Goal: Feedback & Contribution: Leave review/rating

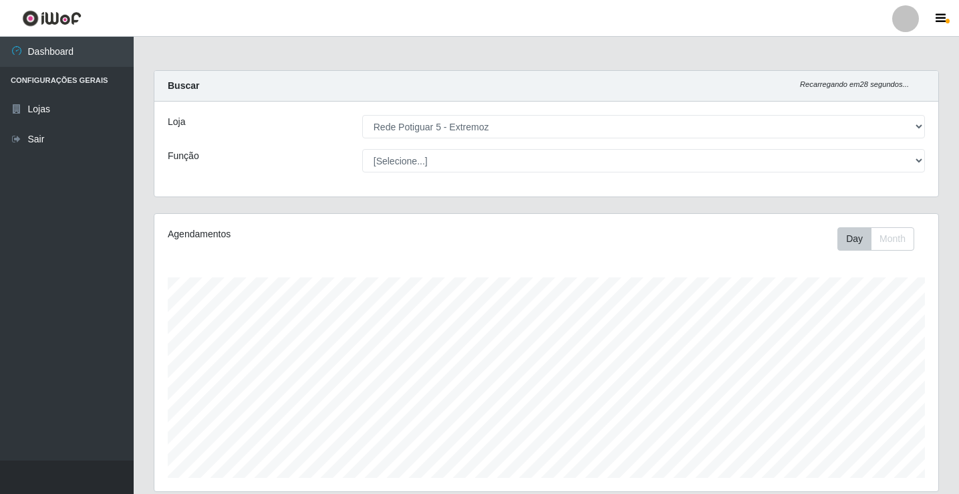
select select "79"
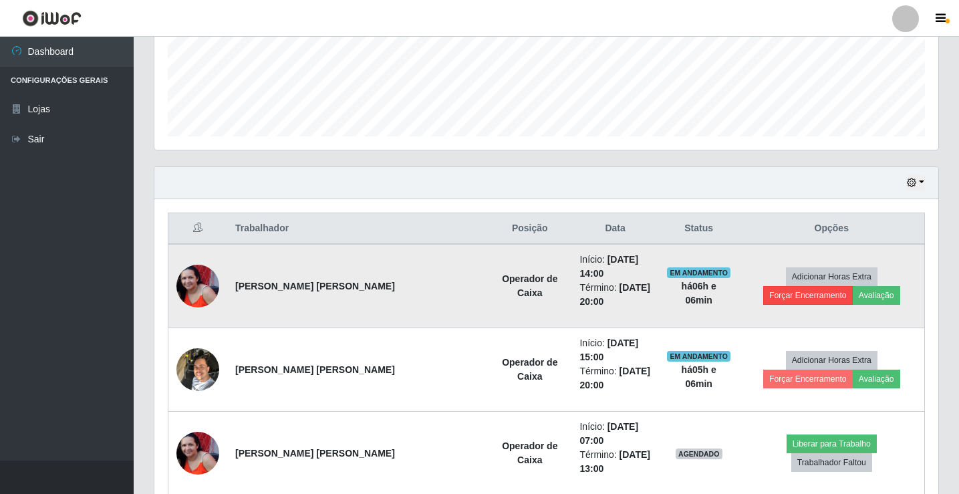
scroll to position [277, 784]
click at [852, 289] on button "Avaliação" at bounding box center [875, 295] width 47 height 19
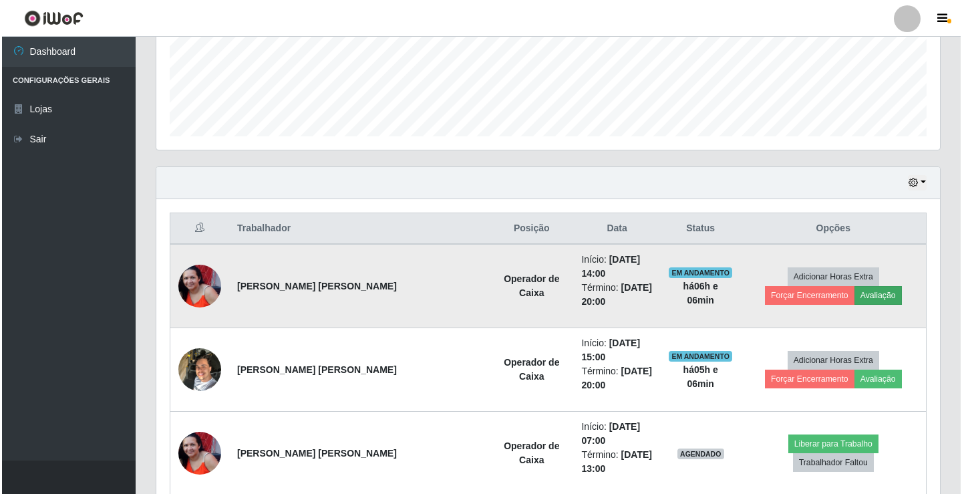
scroll to position [277, 777]
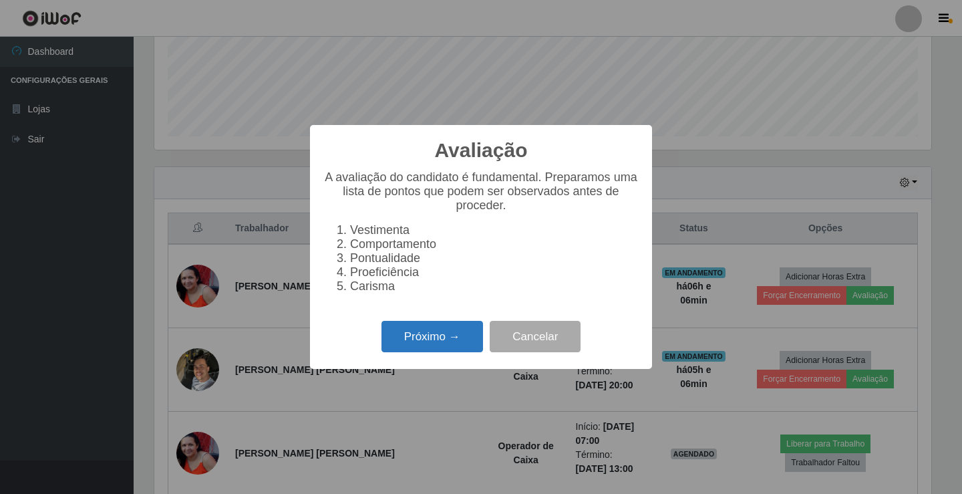
click at [434, 352] on button "Próximo →" at bounding box center [432, 336] width 102 height 31
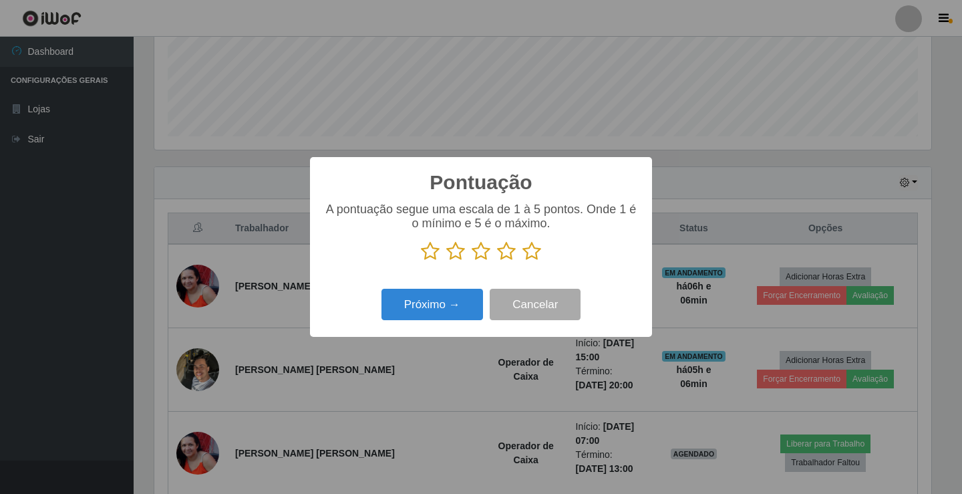
click at [530, 252] on icon at bounding box center [531, 251] width 19 height 20
click at [522, 261] on input "radio" at bounding box center [522, 261] width 0 height 0
click at [468, 311] on button "Próximo →" at bounding box center [432, 304] width 102 height 31
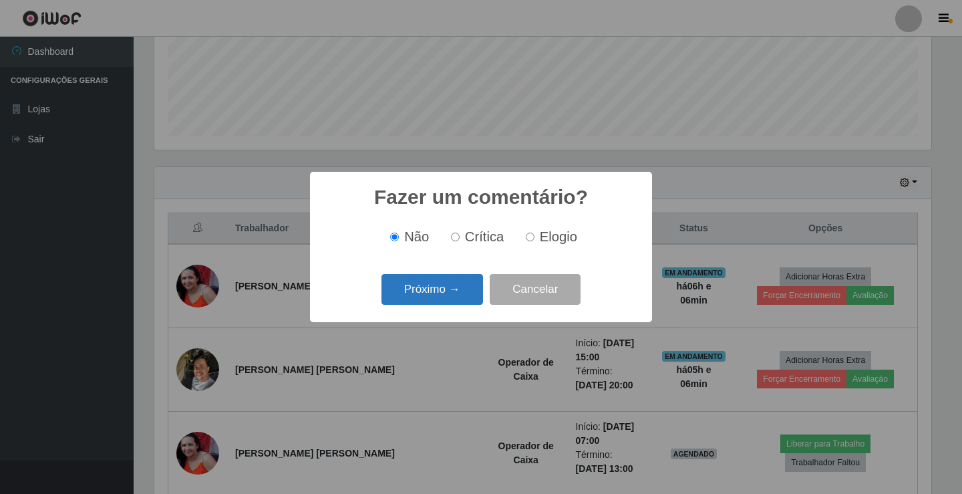
click at [450, 291] on button "Próximo →" at bounding box center [432, 289] width 102 height 31
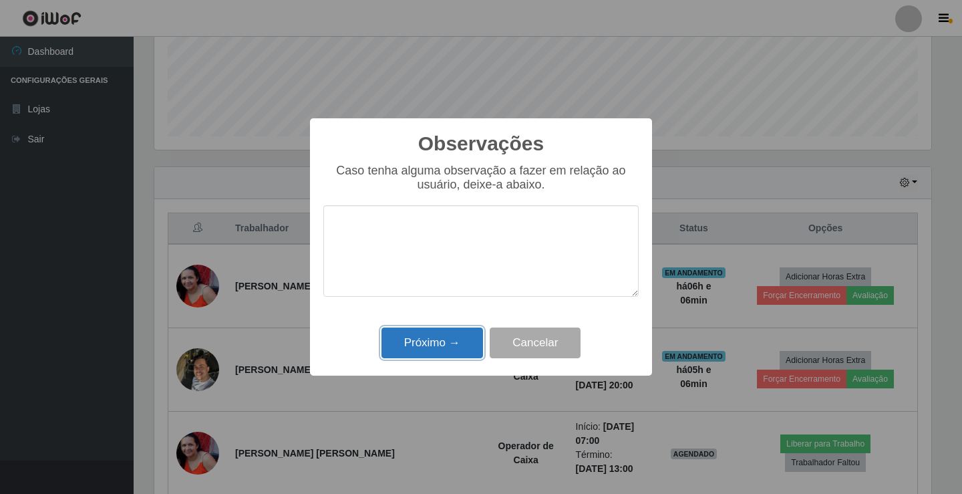
click at [446, 347] on button "Próximo →" at bounding box center [432, 342] width 102 height 31
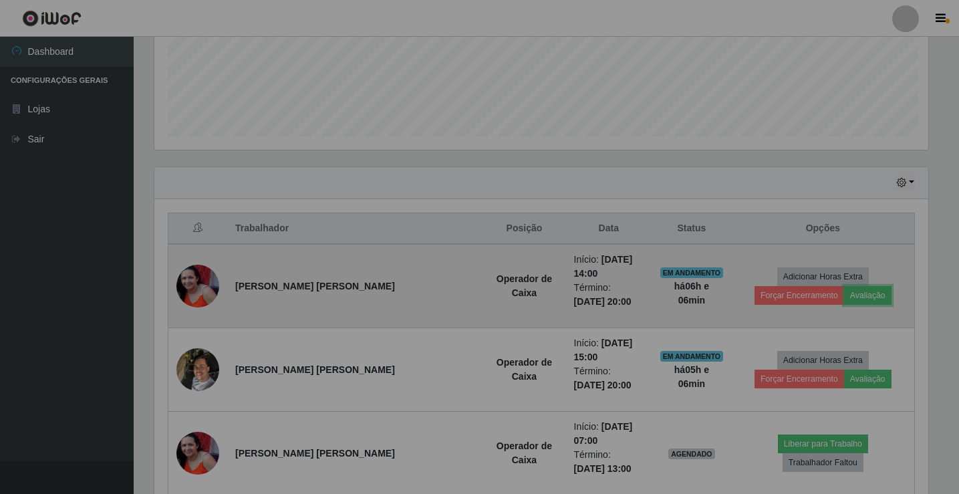
scroll to position [277, 784]
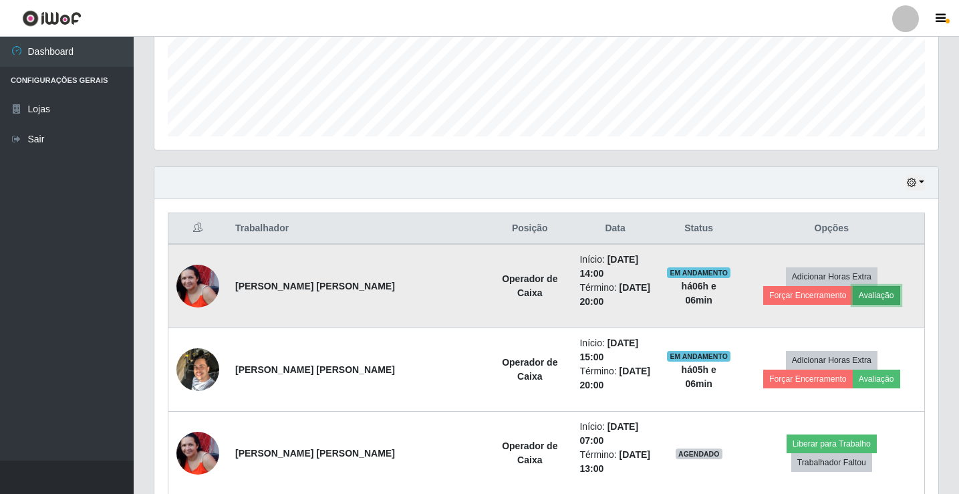
click at [852, 290] on button "Avaliação" at bounding box center [875, 295] width 47 height 19
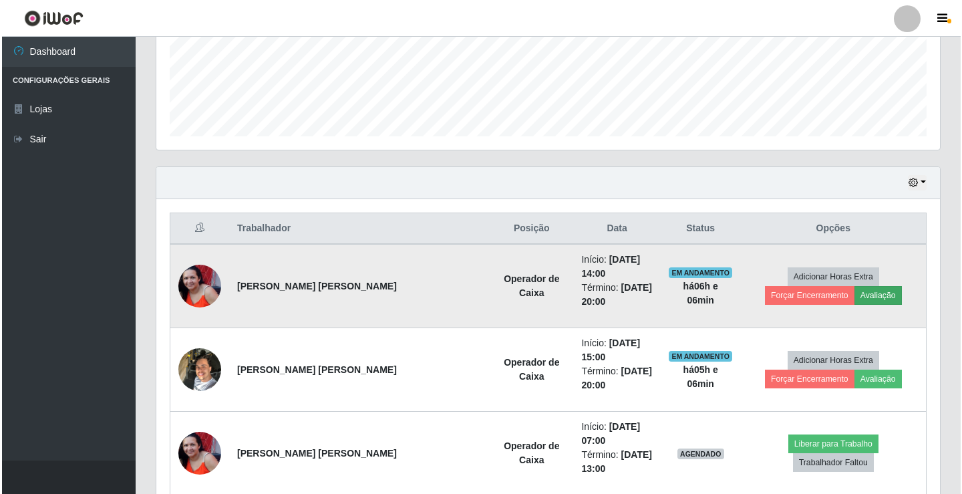
scroll to position [277, 777]
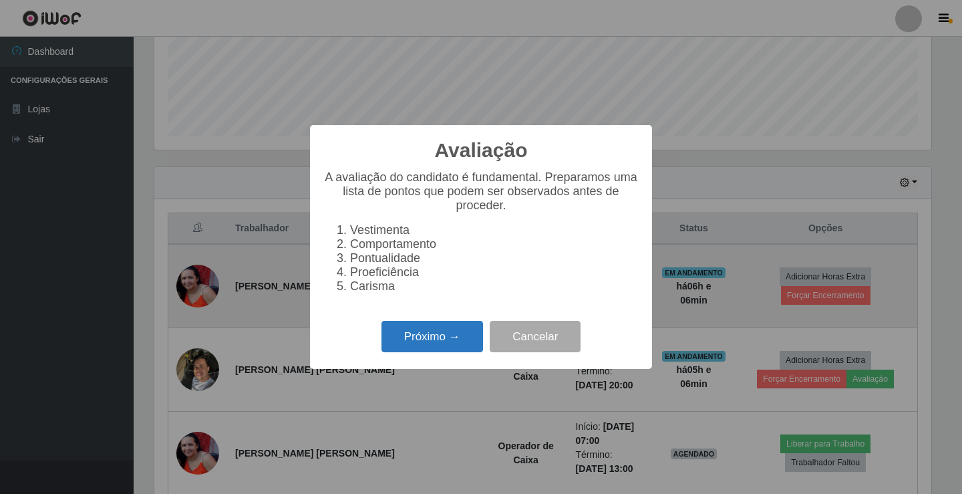
click at [420, 349] on button "Próximo →" at bounding box center [432, 336] width 102 height 31
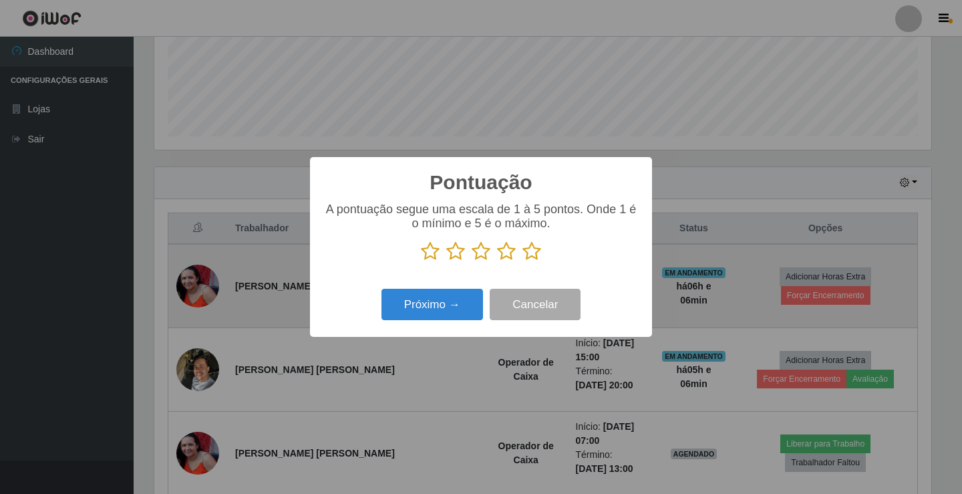
scroll to position [667717, 667217]
click at [534, 253] on icon at bounding box center [531, 251] width 19 height 20
click at [522, 261] on input "radio" at bounding box center [522, 261] width 0 height 0
click at [470, 299] on button "Próximo →" at bounding box center [432, 304] width 102 height 31
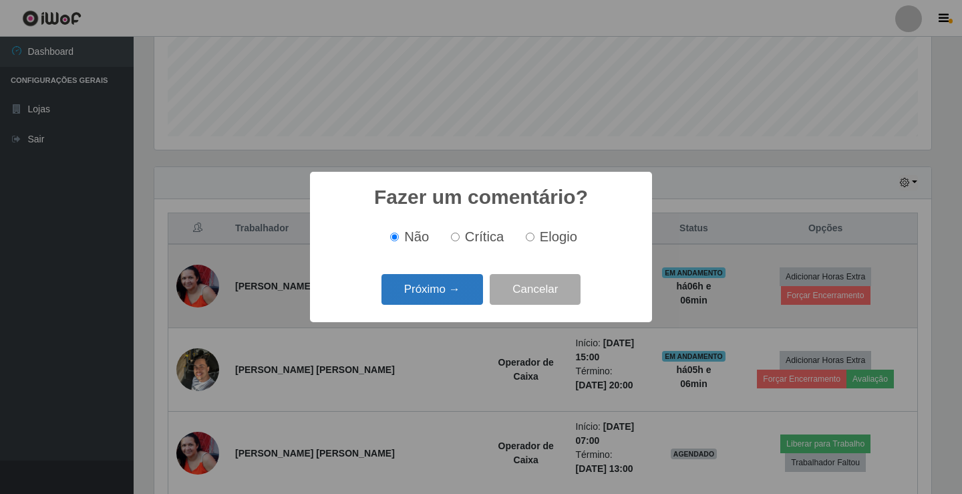
click at [447, 284] on button "Próximo →" at bounding box center [432, 289] width 102 height 31
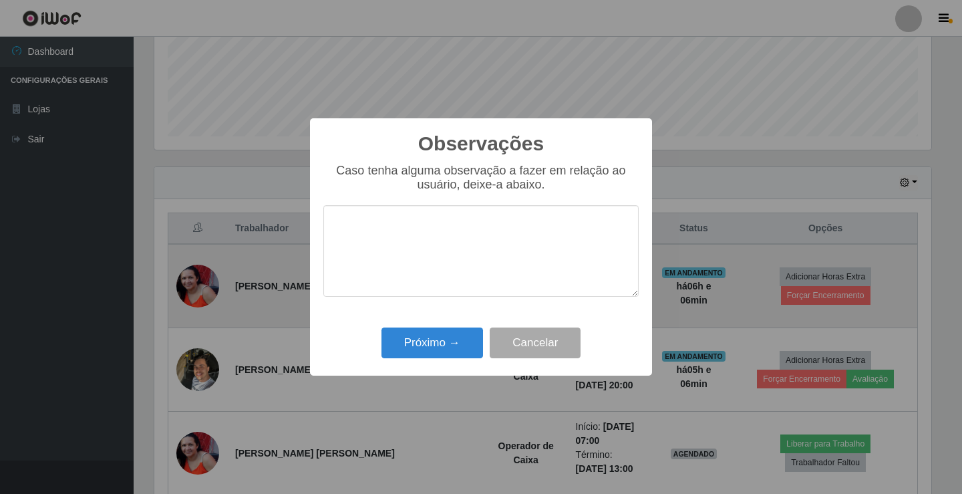
click at [452, 326] on div "Próximo → Cancelar" at bounding box center [480, 342] width 315 height 38
click at [453, 335] on button "Próximo →" at bounding box center [432, 342] width 102 height 31
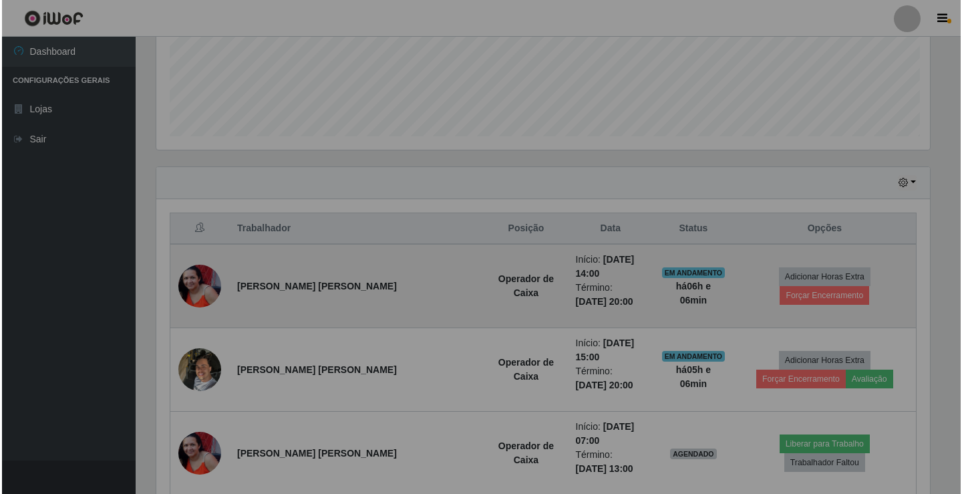
scroll to position [277, 784]
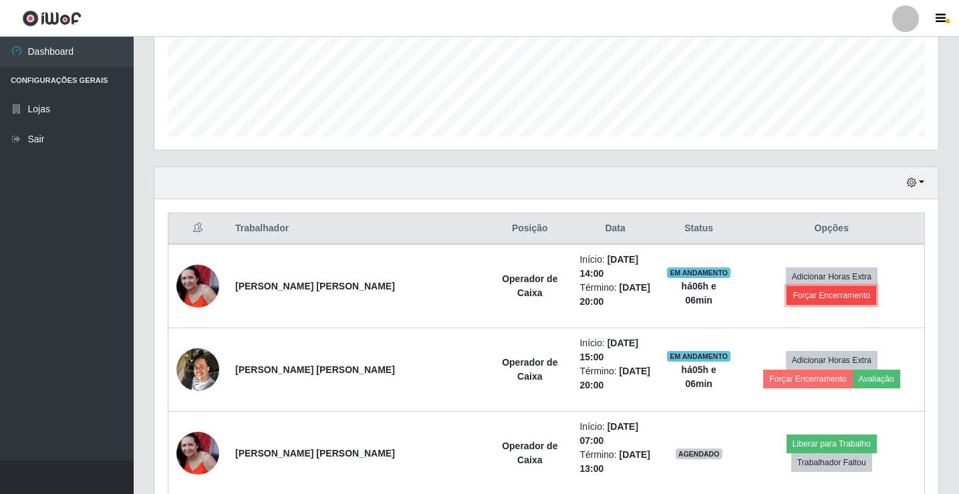
click at [830, 286] on button "Forçar Encerramento" at bounding box center [831, 295] width 90 height 19
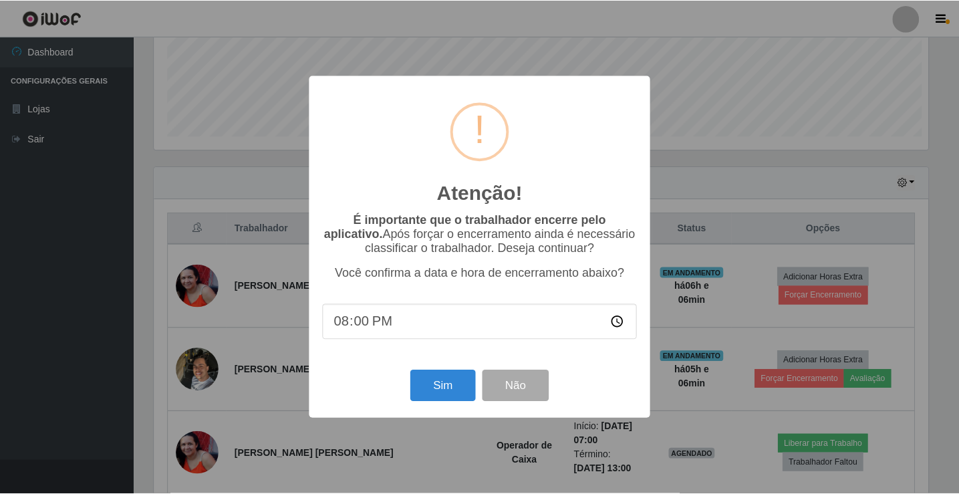
scroll to position [277, 777]
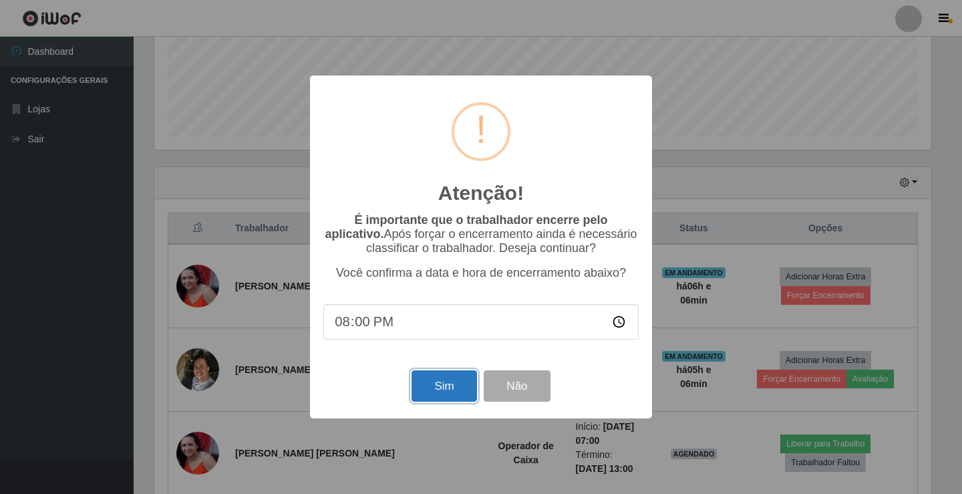
click at [454, 381] on button "Sim" at bounding box center [443, 385] width 65 height 31
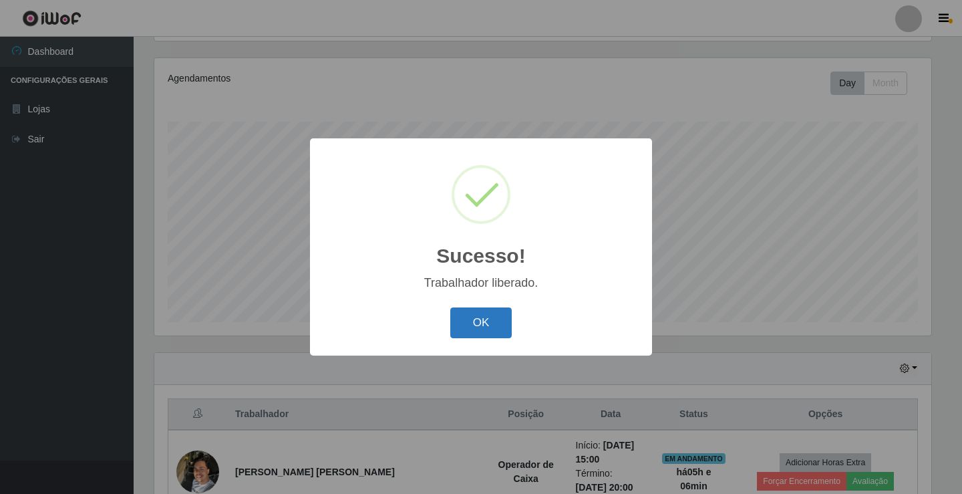
click at [485, 322] on button "OK" at bounding box center [481, 322] width 62 height 31
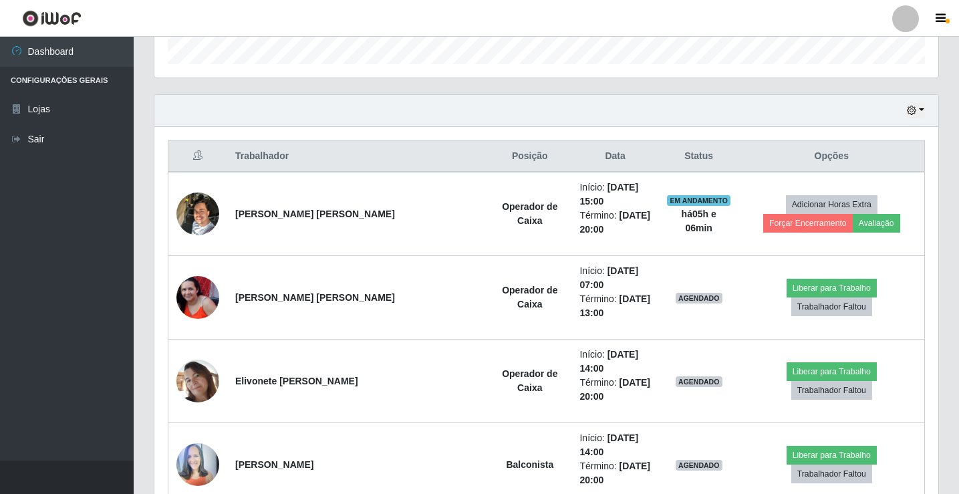
scroll to position [423, 0]
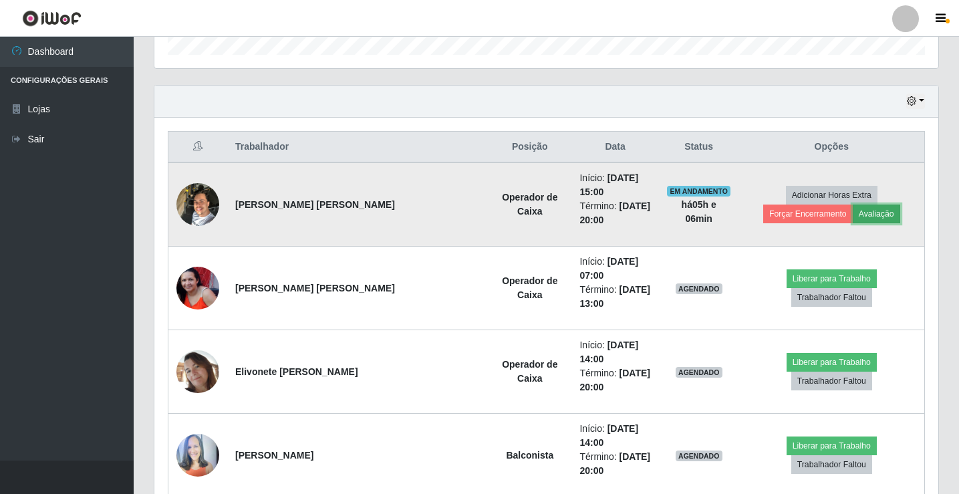
click at [852, 204] on button "Avaliação" at bounding box center [875, 213] width 47 height 19
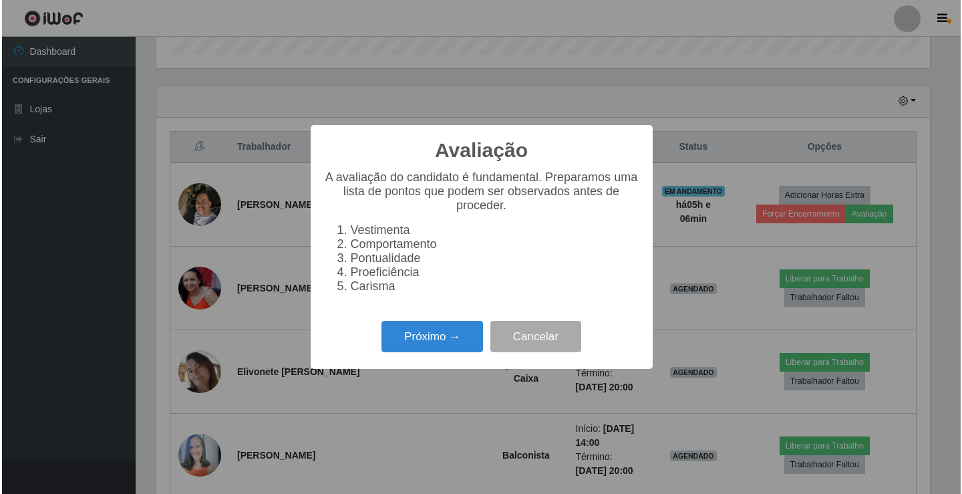
scroll to position [277, 777]
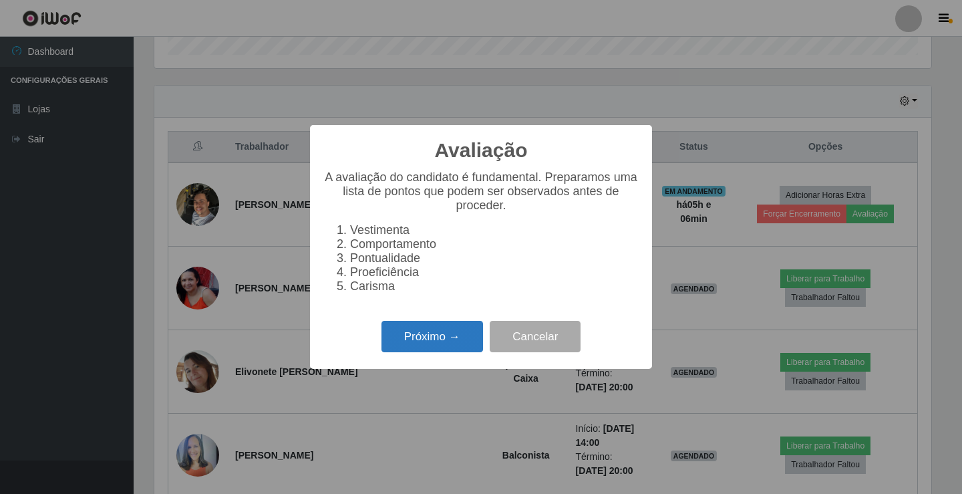
click at [422, 349] on button "Próximo →" at bounding box center [432, 336] width 102 height 31
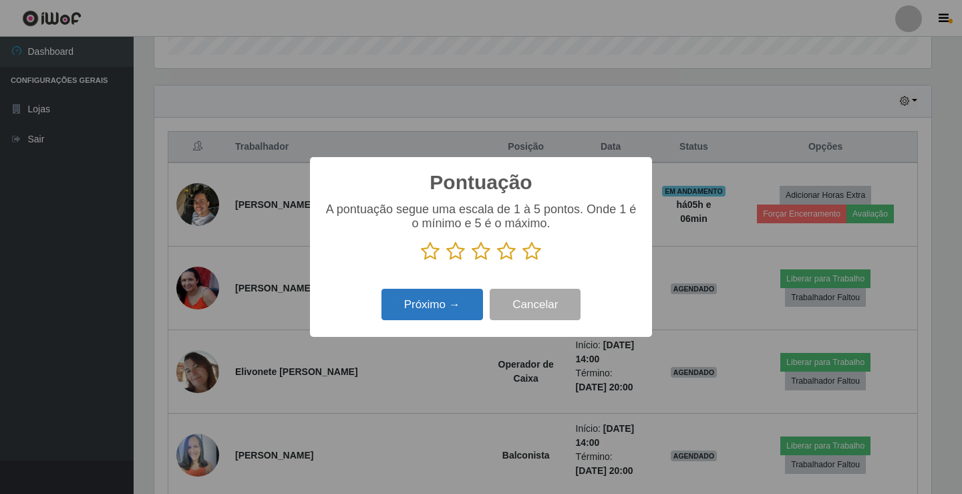
scroll to position [667717, 667217]
click at [425, 253] on icon at bounding box center [430, 251] width 19 height 20
click at [421, 261] on input "radio" at bounding box center [421, 261] width 0 height 0
click at [418, 298] on button "Próximo →" at bounding box center [432, 304] width 102 height 31
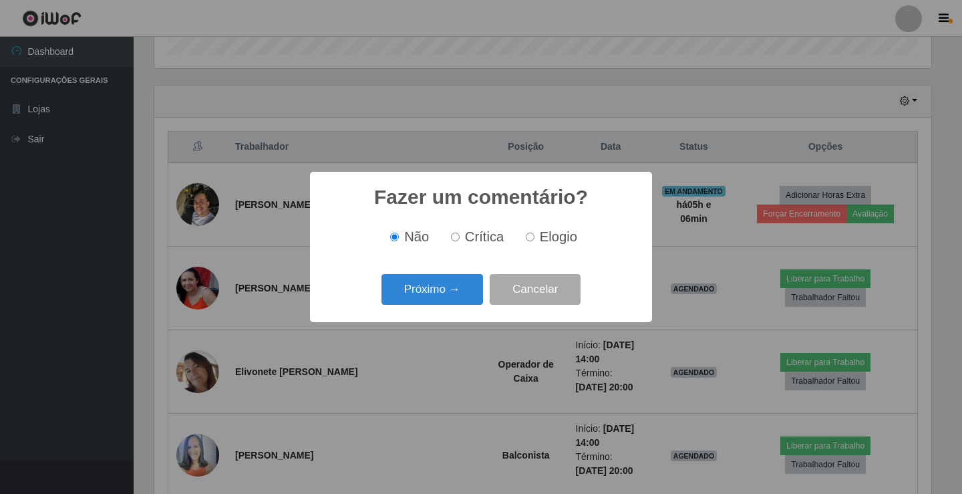
scroll to position [0, 0]
click at [457, 240] on input "Crítica" at bounding box center [455, 236] width 9 height 9
radio input "true"
click at [417, 287] on button "Próximo →" at bounding box center [432, 289] width 102 height 31
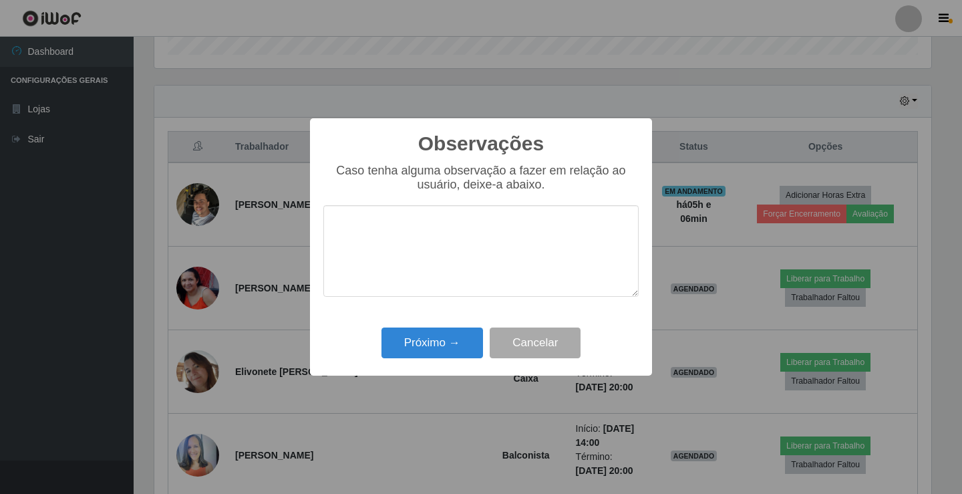
click at [432, 249] on textarea at bounding box center [480, 251] width 315 height 92
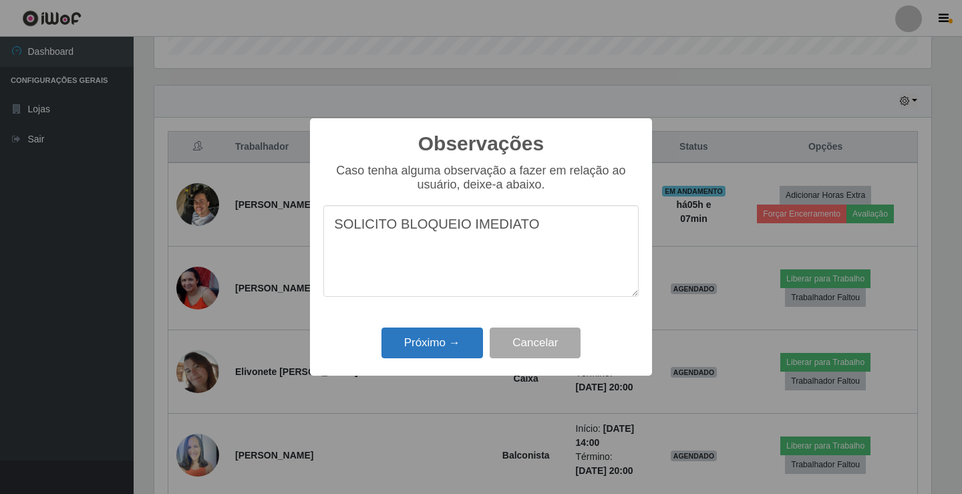
type textarea "SOLICITO BLOQUEIO IMEDIATO"
click at [468, 345] on button "Próximo →" at bounding box center [432, 342] width 102 height 31
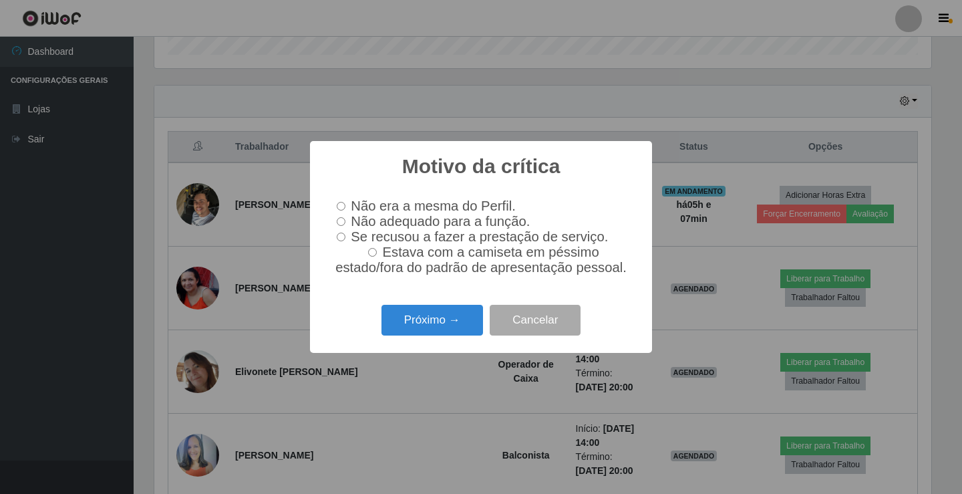
click at [342, 220] on input "Não adequado para a função." at bounding box center [341, 221] width 9 height 9
radio input "true"
click at [414, 325] on button "Próximo →" at bounding box center [432, 320] width 102 height 31
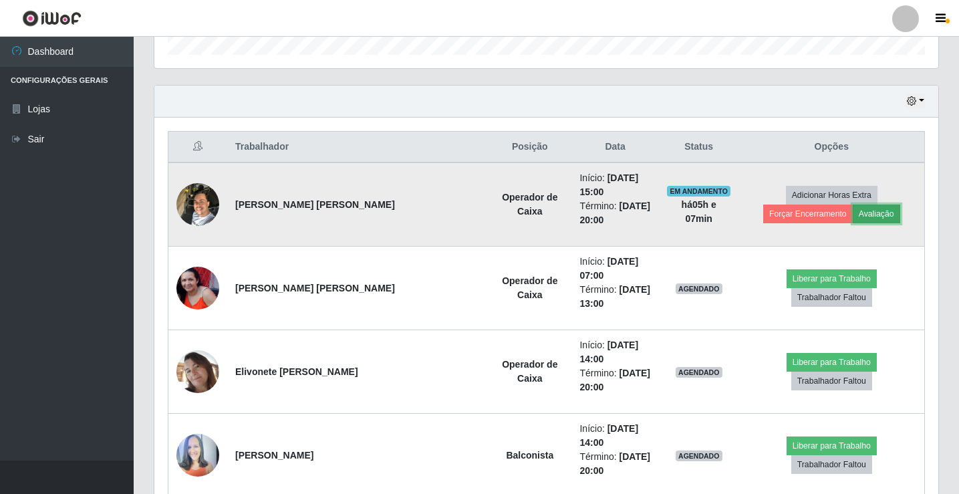
click at [852, 210] on button "Avaliação" at bounding box center [875, 213] width 47 height 19
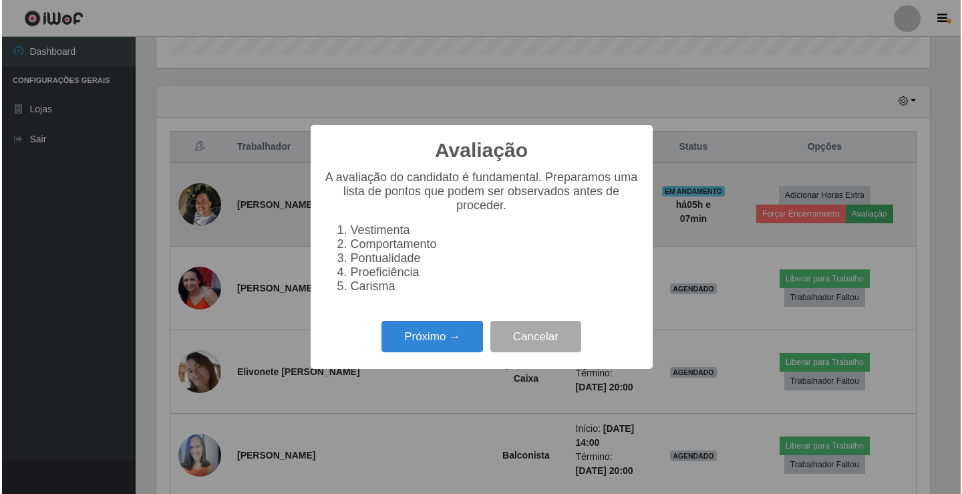
scroll to position [277, 777]
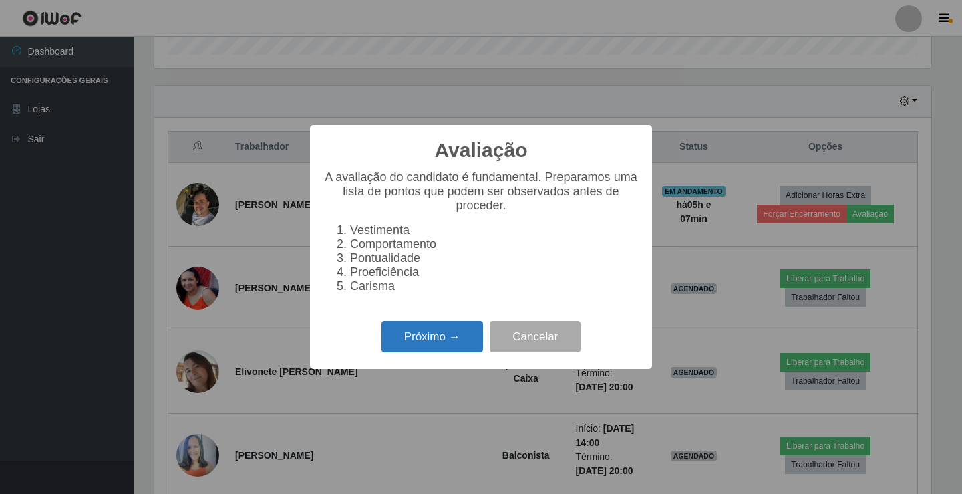
click at [396, 339] on button "Próximo →" at bounding box center [432, 336] width 102 height 31
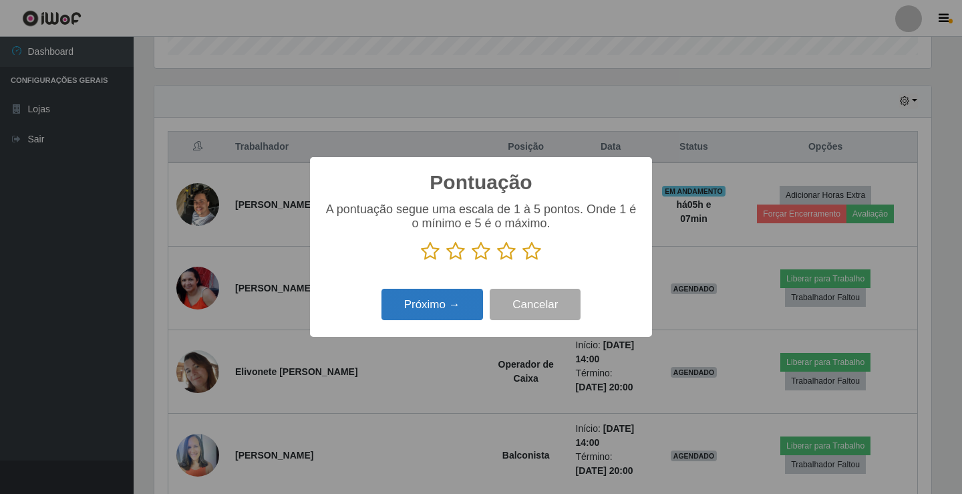
scroll to position [667717, 667217]
click at [430, 256] on icon at bounding box center [430, 251] width 19 height 20
click at [421, 261] on input "radio" at bounding box center [421, 261] width 0 height 0
click at [429, 302] on button "Próximo →" at bounding box center [432, 304] width 102 height 31
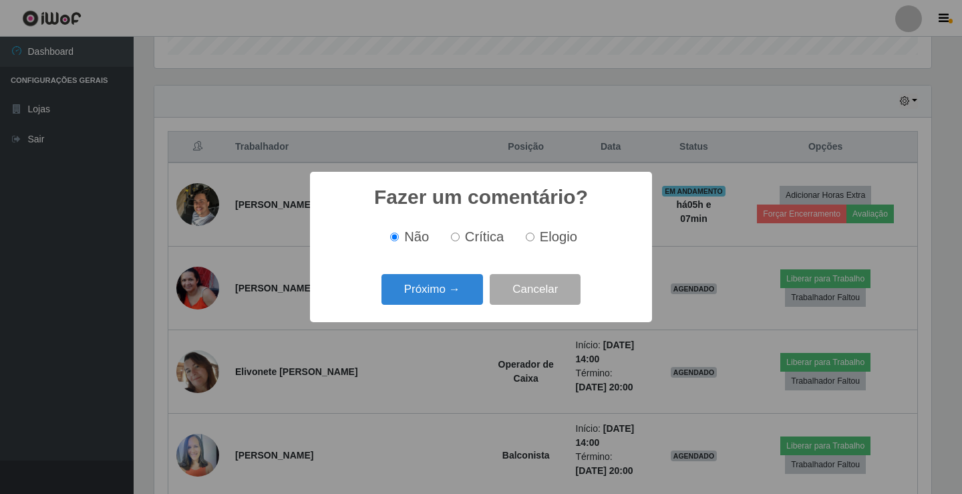
click at [452, 239] on input "Crítica" at bounding box center [455, 236] width 9 height 9
radio input "true"
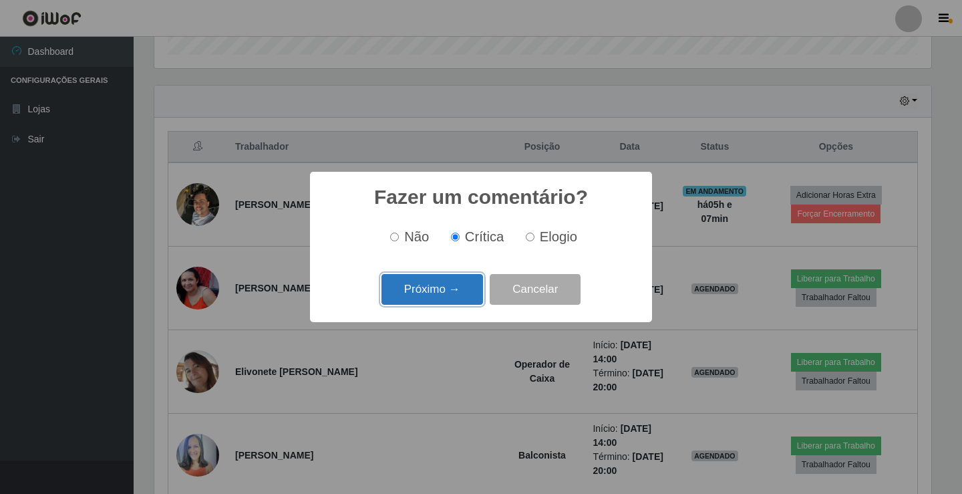
click at [442, 288] on button "Próximo →" at bounding box center [432, 289] width 102 height 31
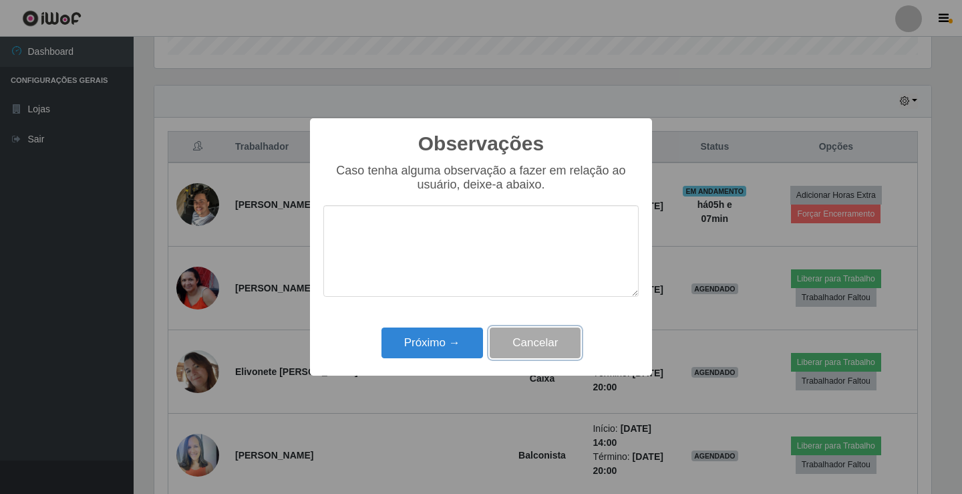
click at [530, 351] on button "Cancelar" at bounding box center [535, 342] width 91 height 31
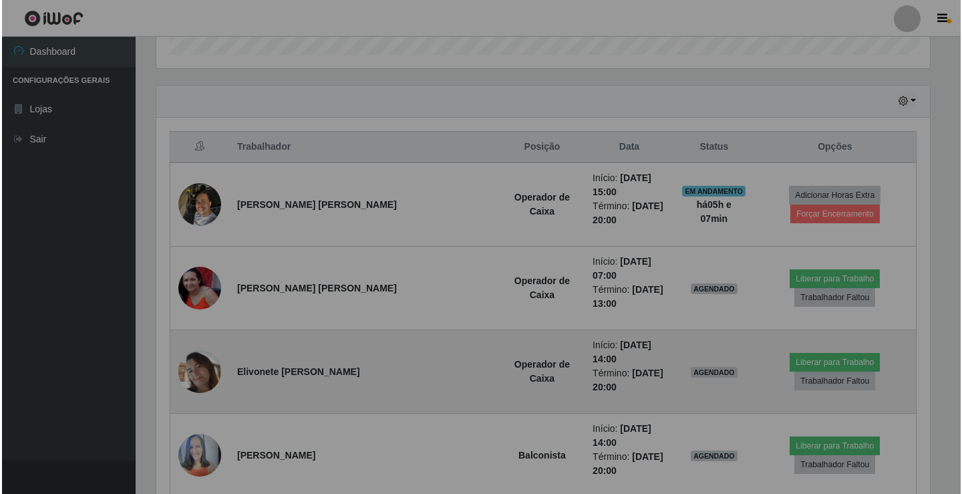
scroll to position [277, 784]
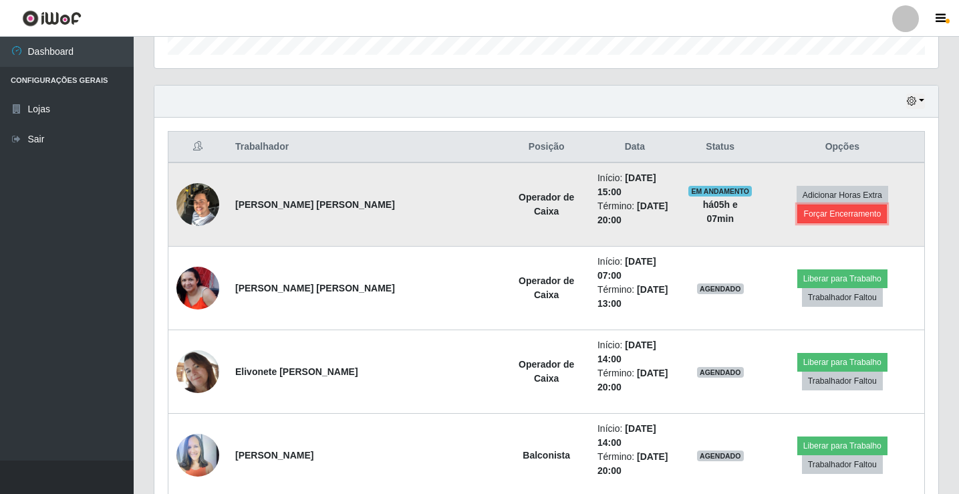
click at [886, 204] on button "Forçar Encerramento" at bounding box center [842, 213] width 90 height 19
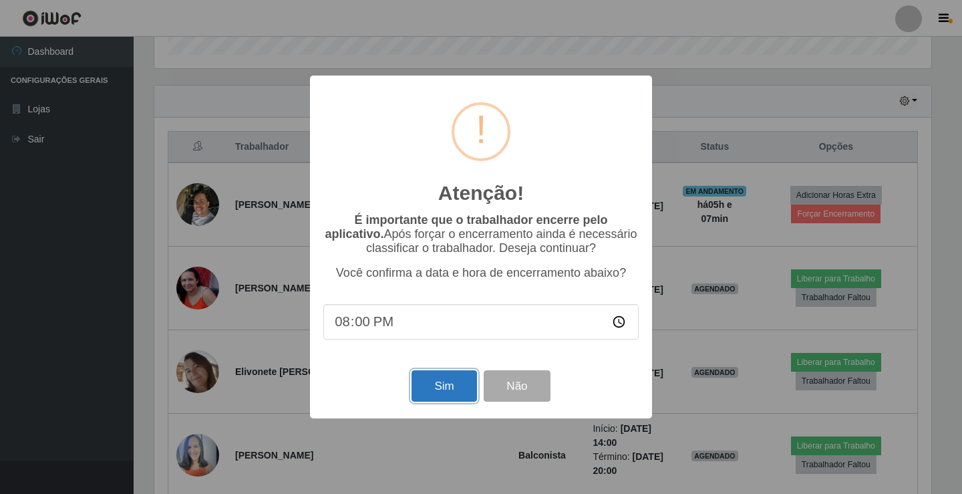
click at [439, 398] on button "Sim" at bounding box center [443, 385] width 65 height 31
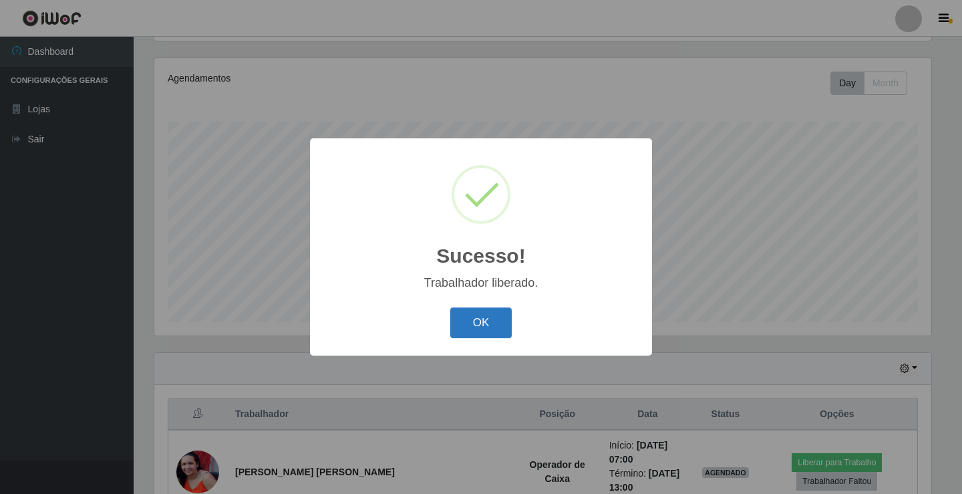
click at [499, 320] on button "OK" at bounding box center [481, 322] width 62 height 31
